Goal: Task Accomplishment & Management: Use online tool/utility

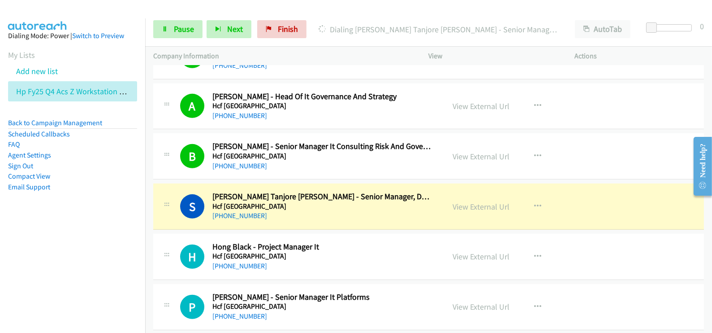
scroll to position [4931, 0]
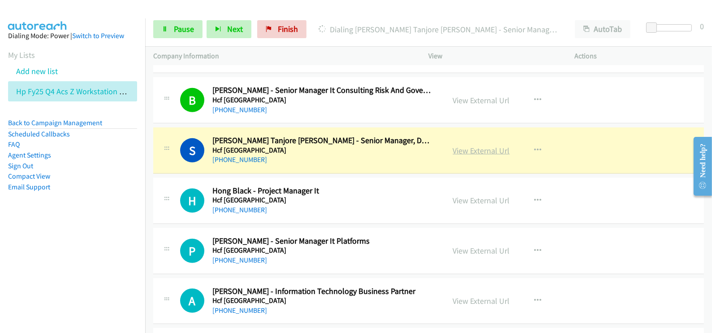
click at [488, 145] on link "View External Url" at bounding box center [481, 150] width 57 height 10
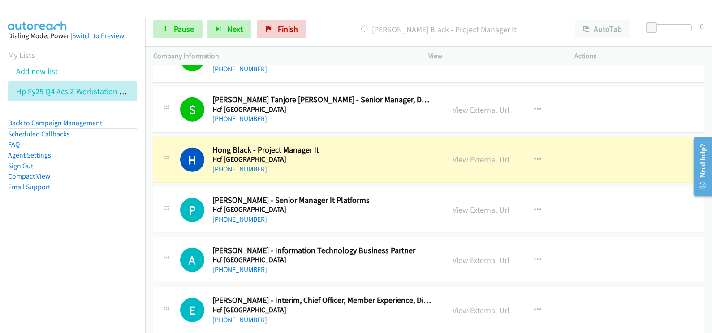
scroll to position [4987, 0]
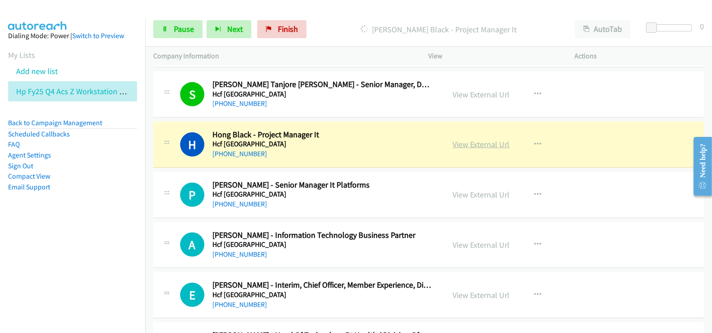
click at [465, 139] on link "View External Url" at bounding box center [481, 144] width 57 height 10
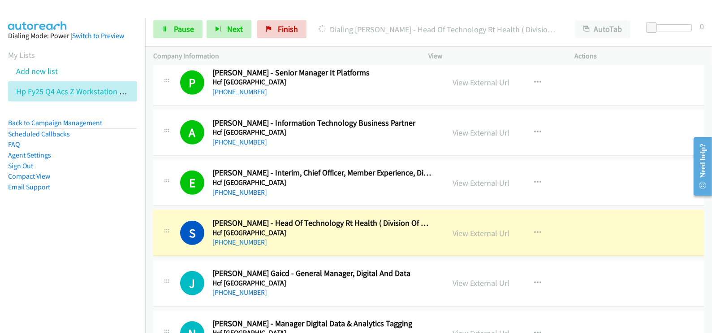
scroll to position [5156, 0]
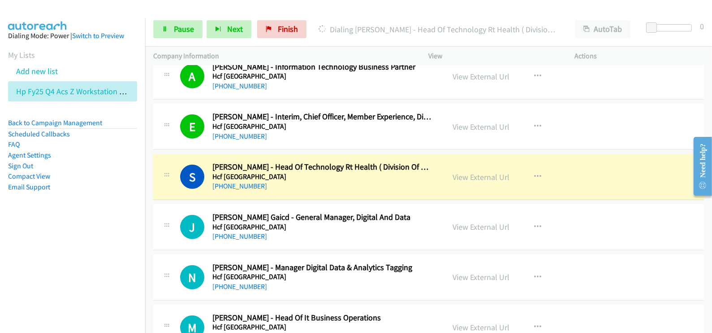
click at [341, 181] on div "[PHONE_NUMBER]" at bounding box center [322, 186] width 220 height 11
click at [481, 172] on link "View External Url" at bounding box center [481, 177] width 57 height 10
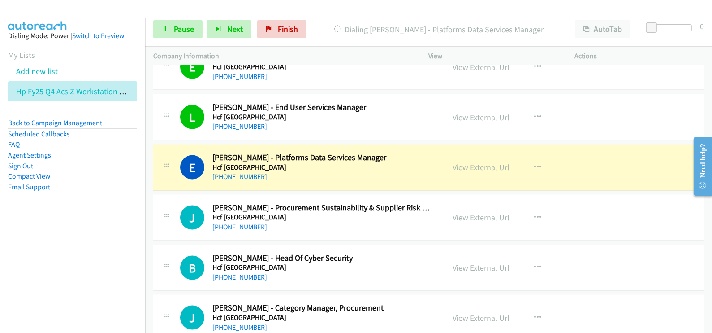
scroll to position [6052, 0]
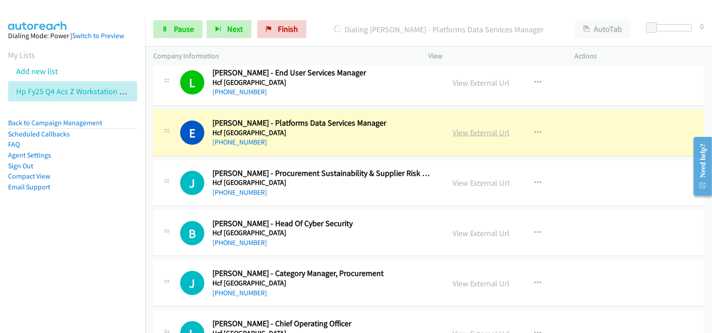
click at [486, 127] on link "View External Url" at bounding box center [481, 132] width 57 height 10
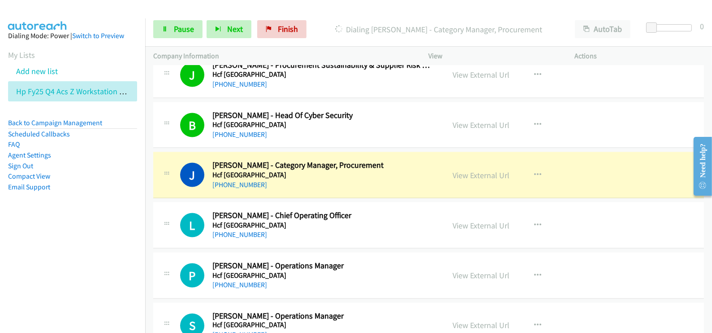
scroll to position [6164, 0]
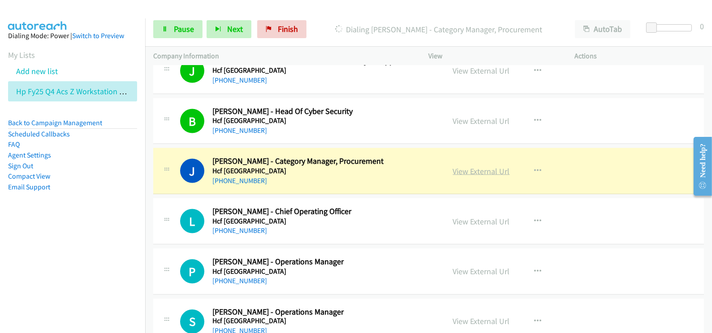
click at [477, 166] on link "View External Url" at bounding box center [481, 171] width 57 height 10
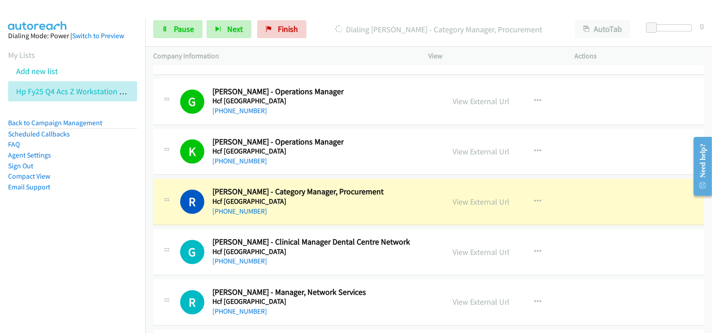
scroll to position [6444, 0]
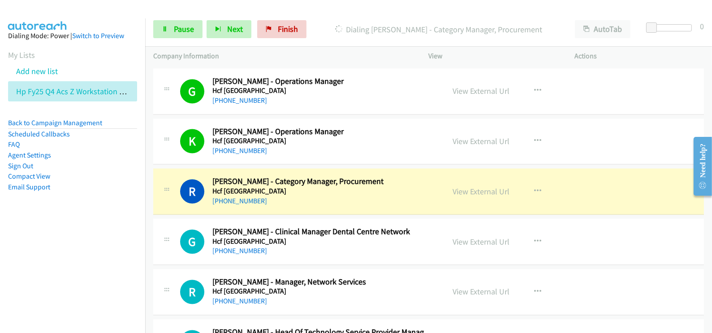
click at [348, 196] on div "[PHONE_NUMBER]" at bounding box center [322, 201] width 220 height 11
click at [486, 186] on link "View External Url" at bounding box center [481, 191] width 57 height 10
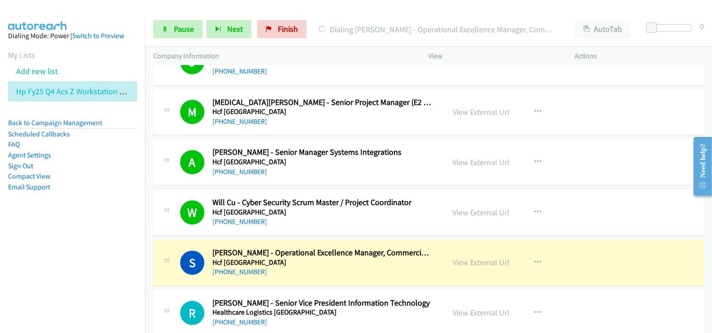
scroll to position [6836, 0]
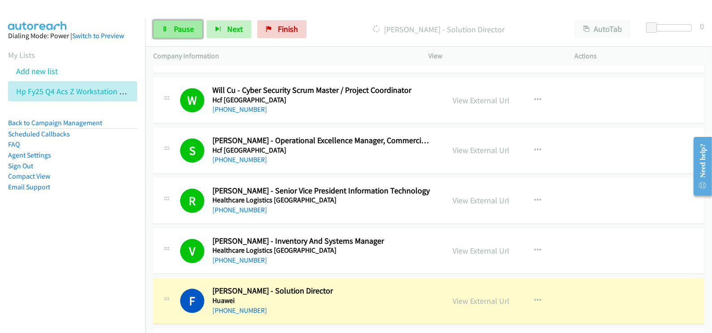
click at [179, 30] on span "Pause" at bounding box center [184, 29] width 20 height 10
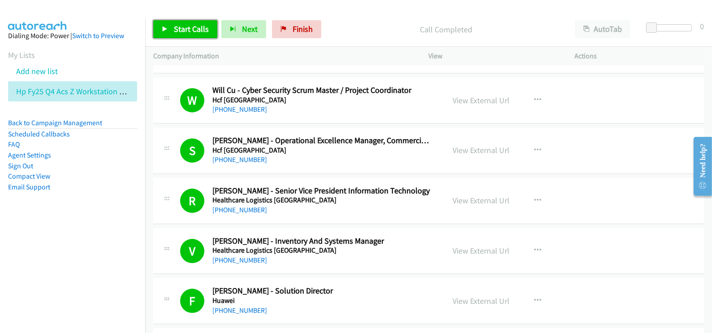
click at [197, 34] on link "Start Calls" at bounding box center [185, 29] width 64 height 18
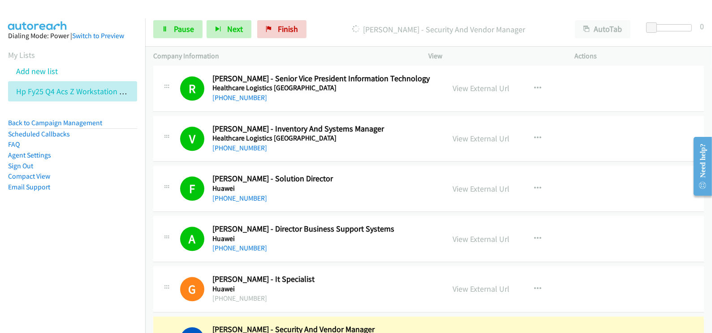
scroll to position [7116, 0]
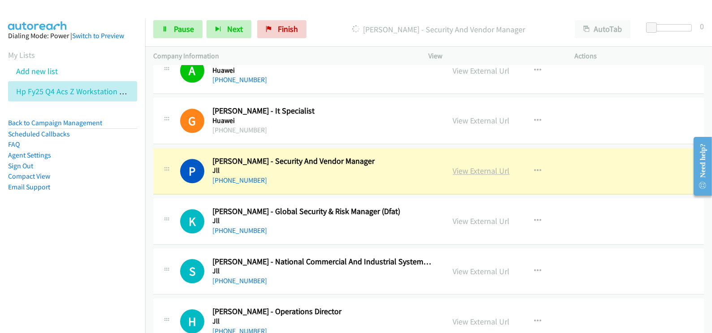
click at [484, 165] on link "View External Url" at bounding box center [481, 170] width 57 height 10
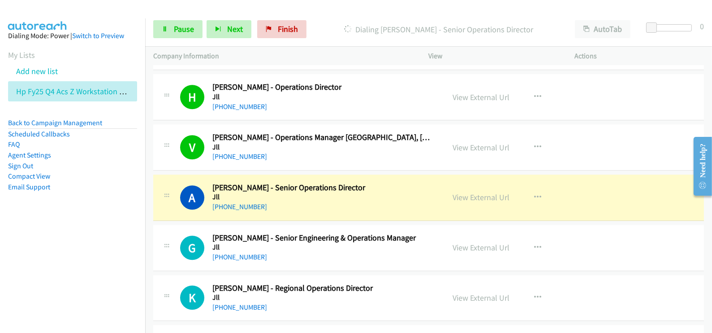
scroll to position [7397, 0]
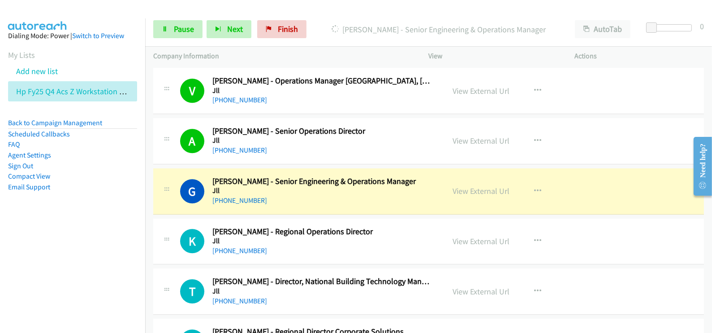
click at [94, 253] on nav "Dialing Mode: Power | Switch to Preview My Lists Add new list Hp Fy25 Q4 Acs Z …" at bounding box center [73, 184] width 146 height 333
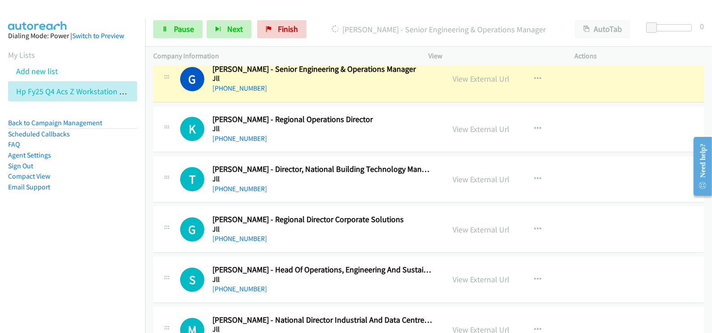
scroll to position [7453, 0]
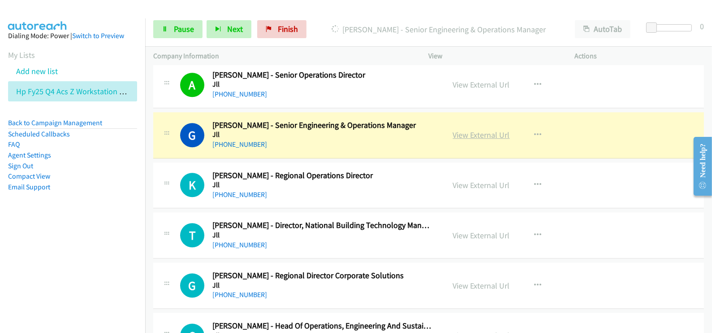
click at [472, 130] on link "View External Url" at bounding box center [481, 135] width 57 height 10
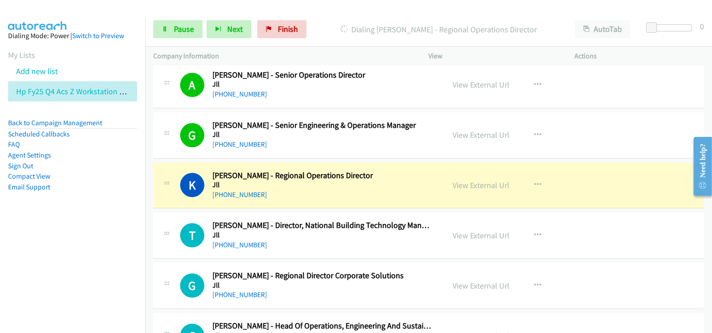
click at [107, 242] on nav "Dialing Mode: Power | Switch to Preview My Lists Add new list Hp Fy25 Q4 Acs Z …" at bounding box center [73, 184] width 146 height 333
click at [480, 180] on link "View External Url" at bounding box center [481, 185] width 57 height 10
click at [485, 180] on link "View External Url" at bounding box center [481, 185] width 57 height 10
click at [186, 31] on span "Pause" at bounding box center [184, 29] width 20 height 10
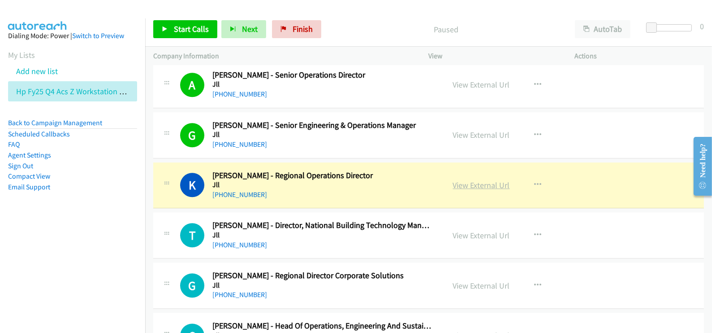
click at [467, 180] on link "View External Url" at bounding box center [481, 185] width 57 height 10
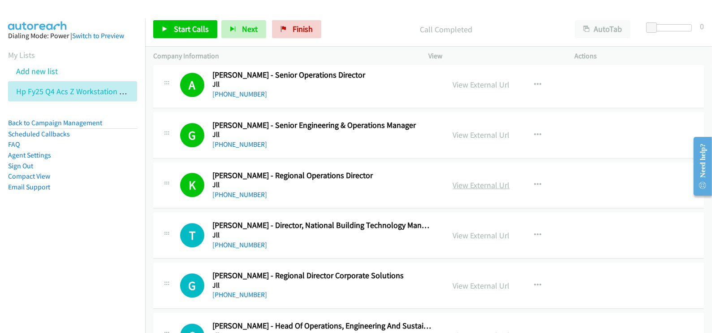
click at [461, 180] on link "View External Url" at bounding box center [481, 185] width 57 height 10
click at [200, 27] on span "Start Calls" at bounding box center [191, 29] width 35 height 10
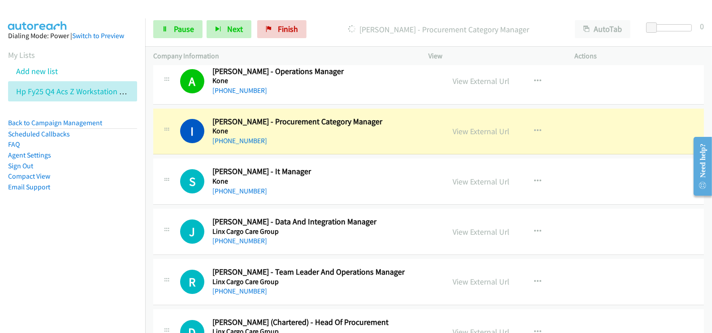
scroll to position [8294, 0]
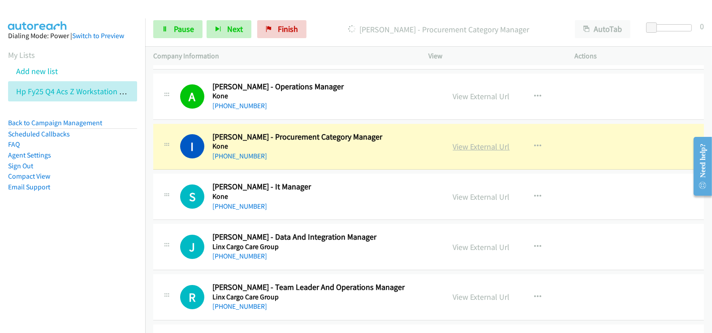
click at [468, 141] on link "View External Url" at bounding box center [481, 146] width 57 height 10
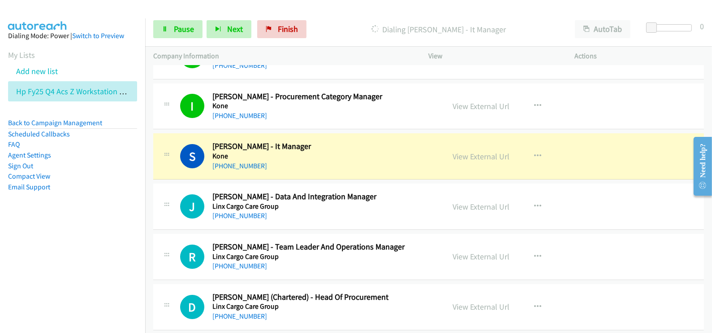
scroll to position [8350, 0]
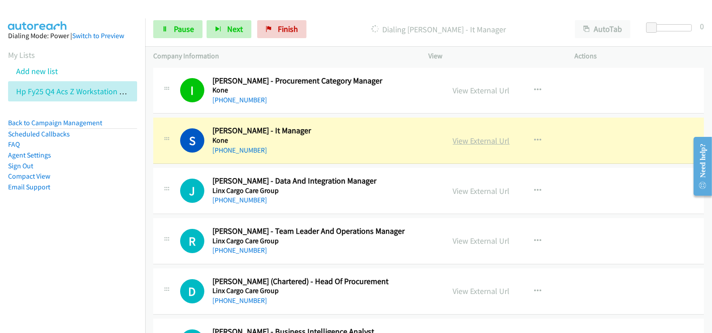
click at [471, 135] on link "View External Url" at bounding box center [481, 140] width 57 height 10
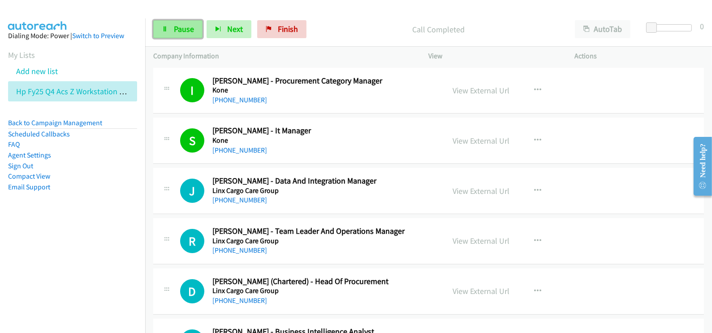
click at [176, 29] on span "Pause" at bounding box center [184, 29] width 20 height 10
